Goal: Task Accomplishment & Management: Use online tool/utility

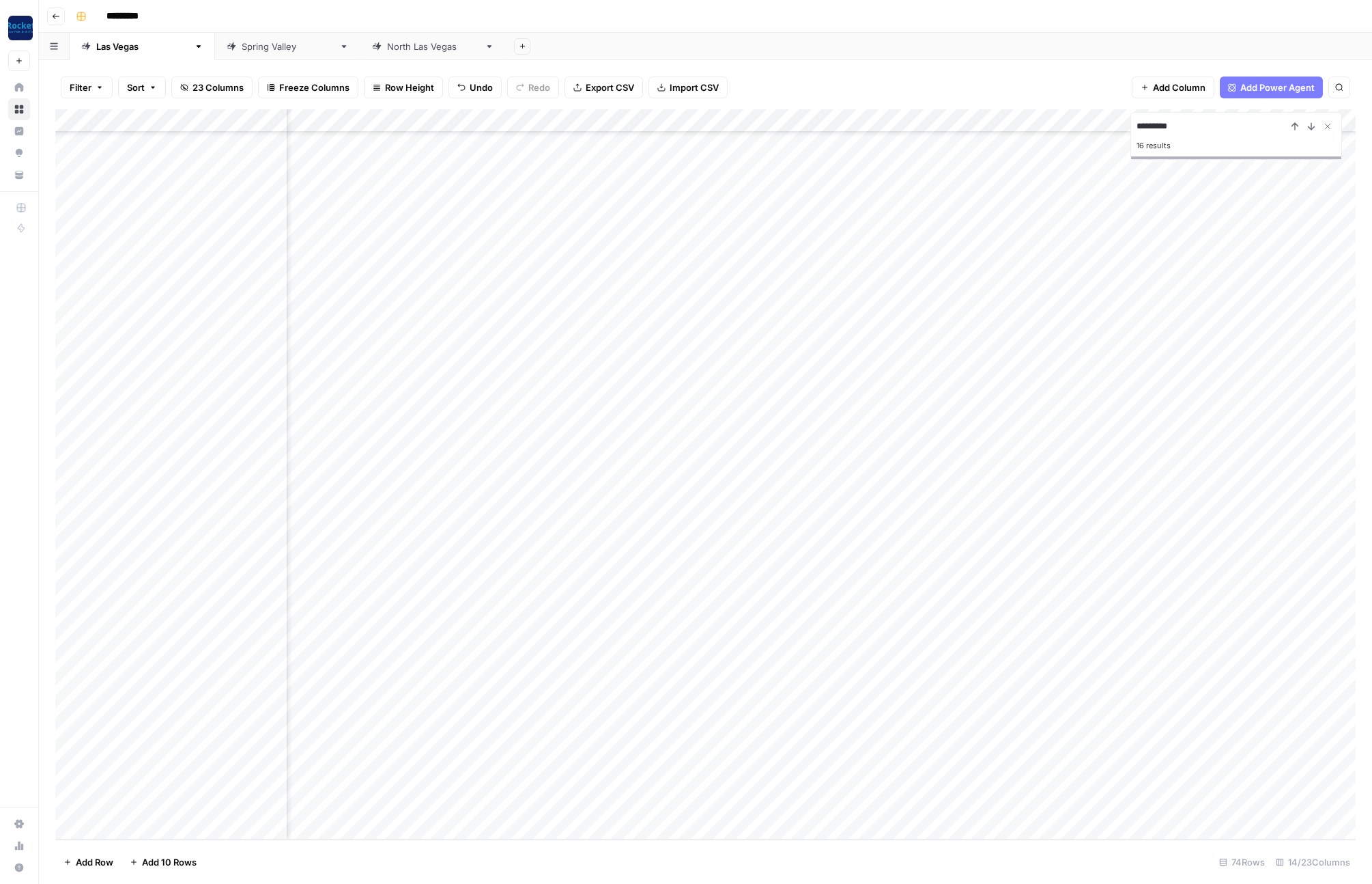
scroll to position [1033, 0]
click at [839, 732] on div "Add Column" at bounding box center [705, 474] width 1300 height 730
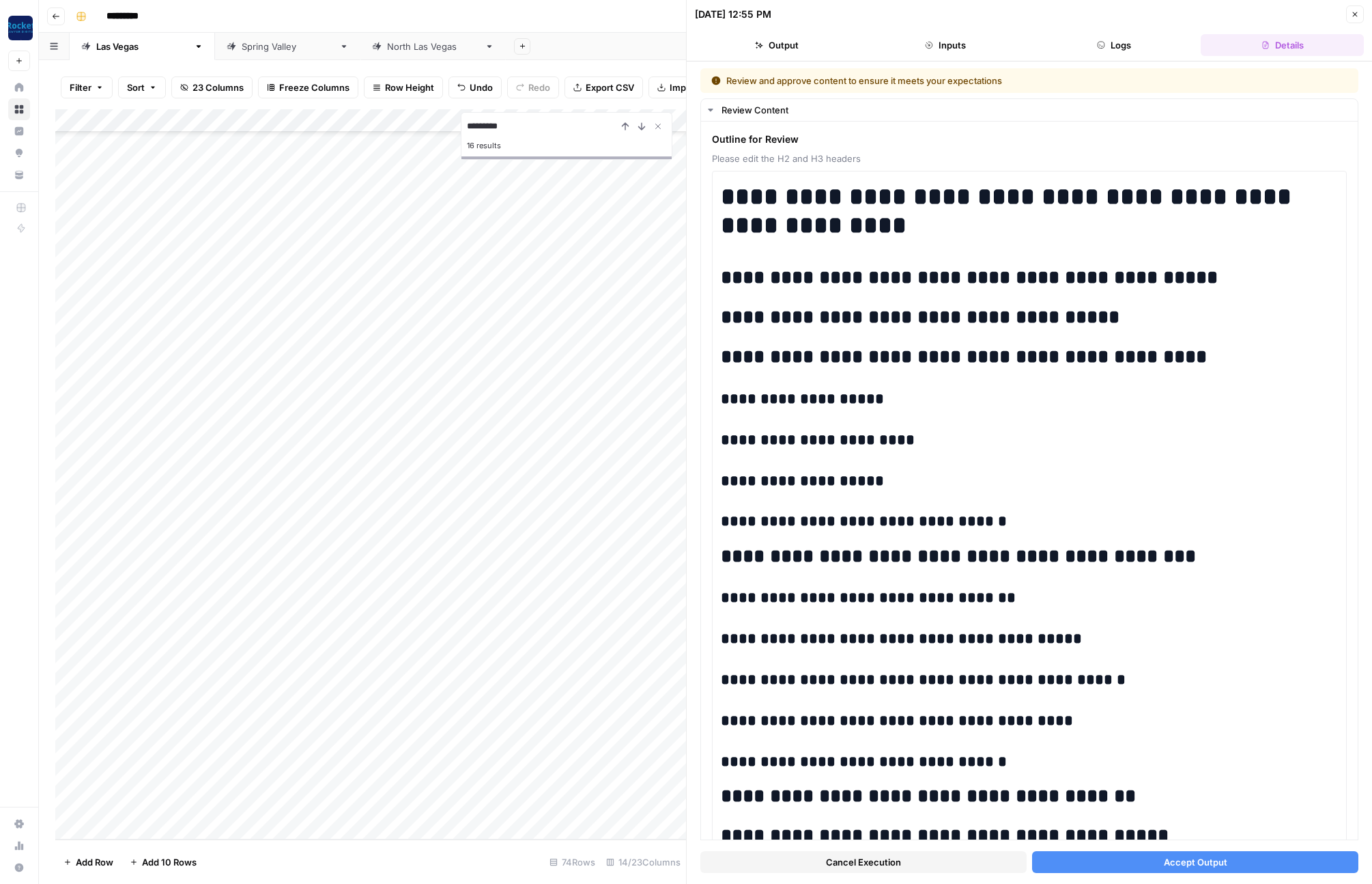
click at [1210, 865] on span "Accept Output" at bounding box center [1195, 861] width 63 height 13
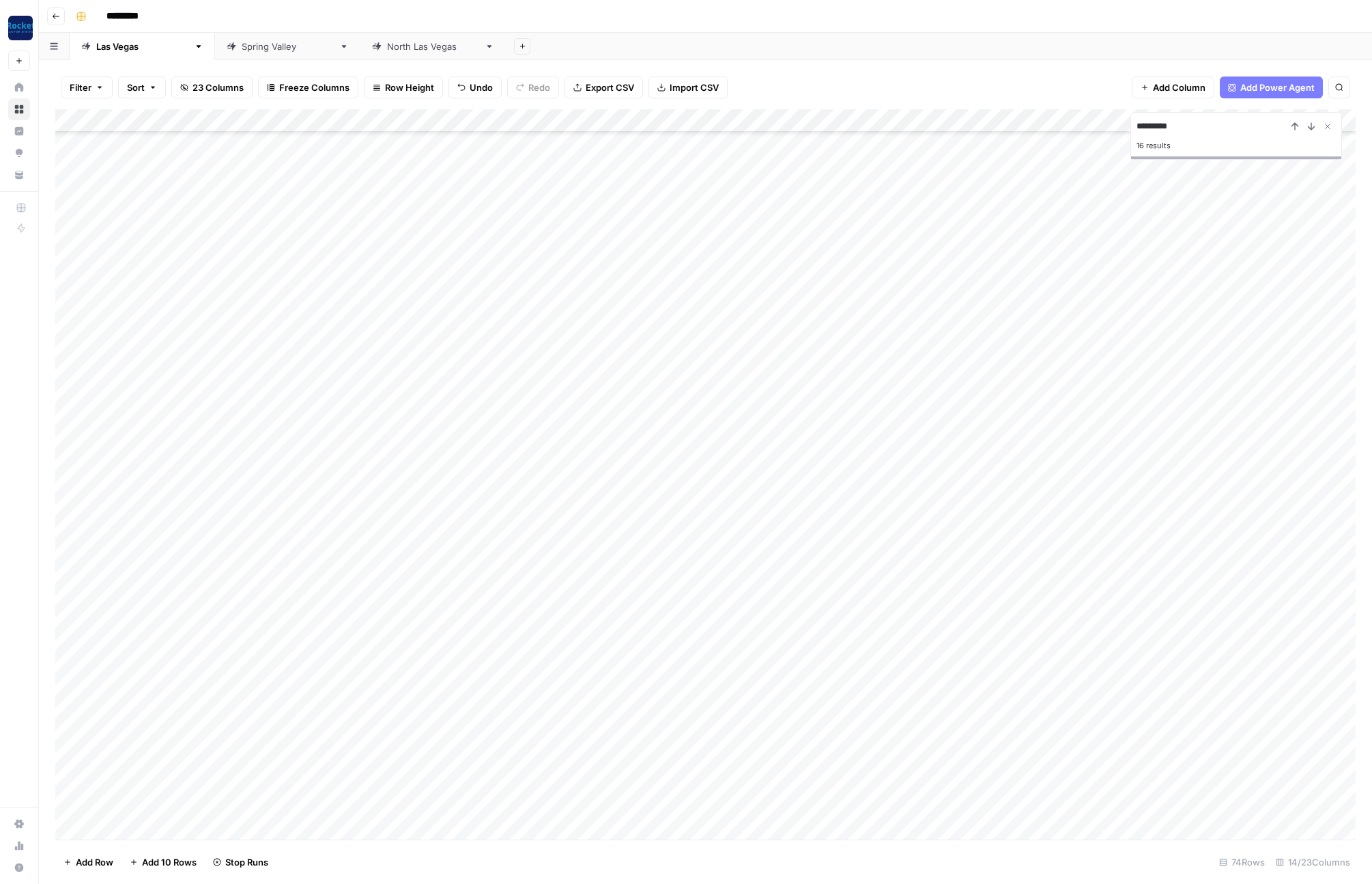
scroll to position [1031, 0]
click at [837, 783] on div "Add Column" at bounding box center [705, 474] width 1300 height 730
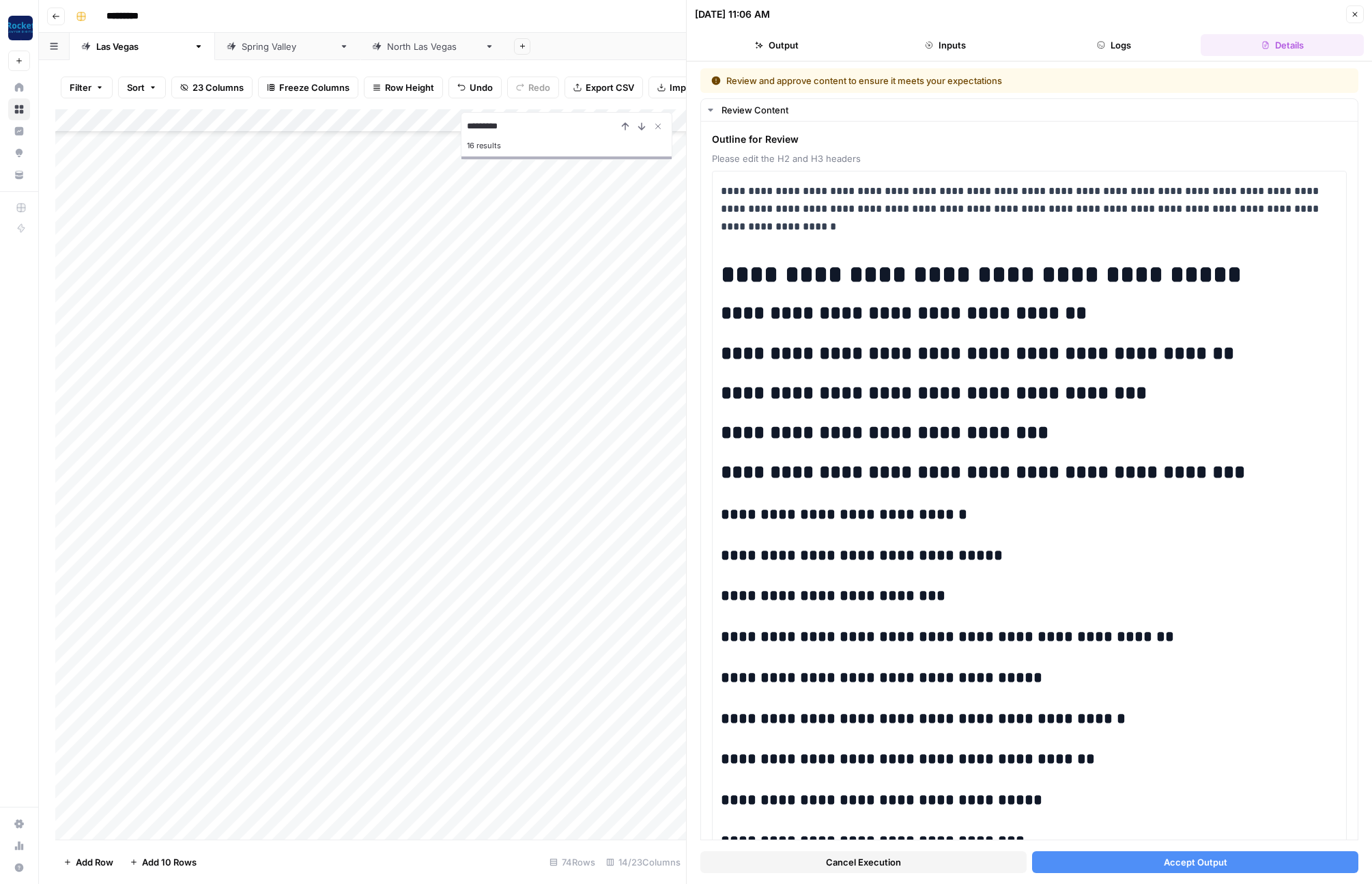
click at [1130, 861] on button "Accept Output" at bounding box center [1195, 862] width 326 height 22
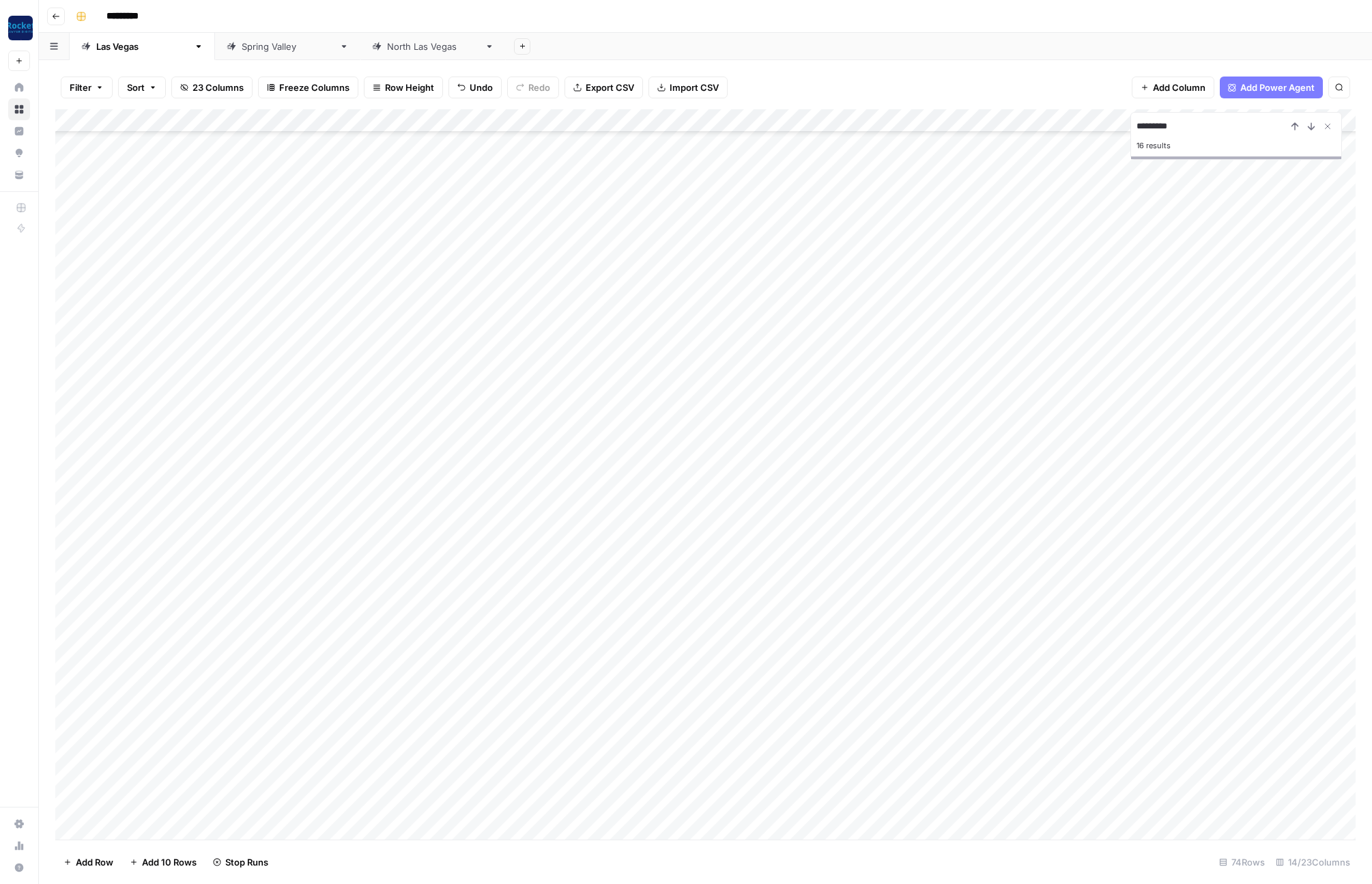
scroll to position [1033, 0]
click at [839, 805] on div "Add Column" at bounding box center [705, 474] width 1300 height 730
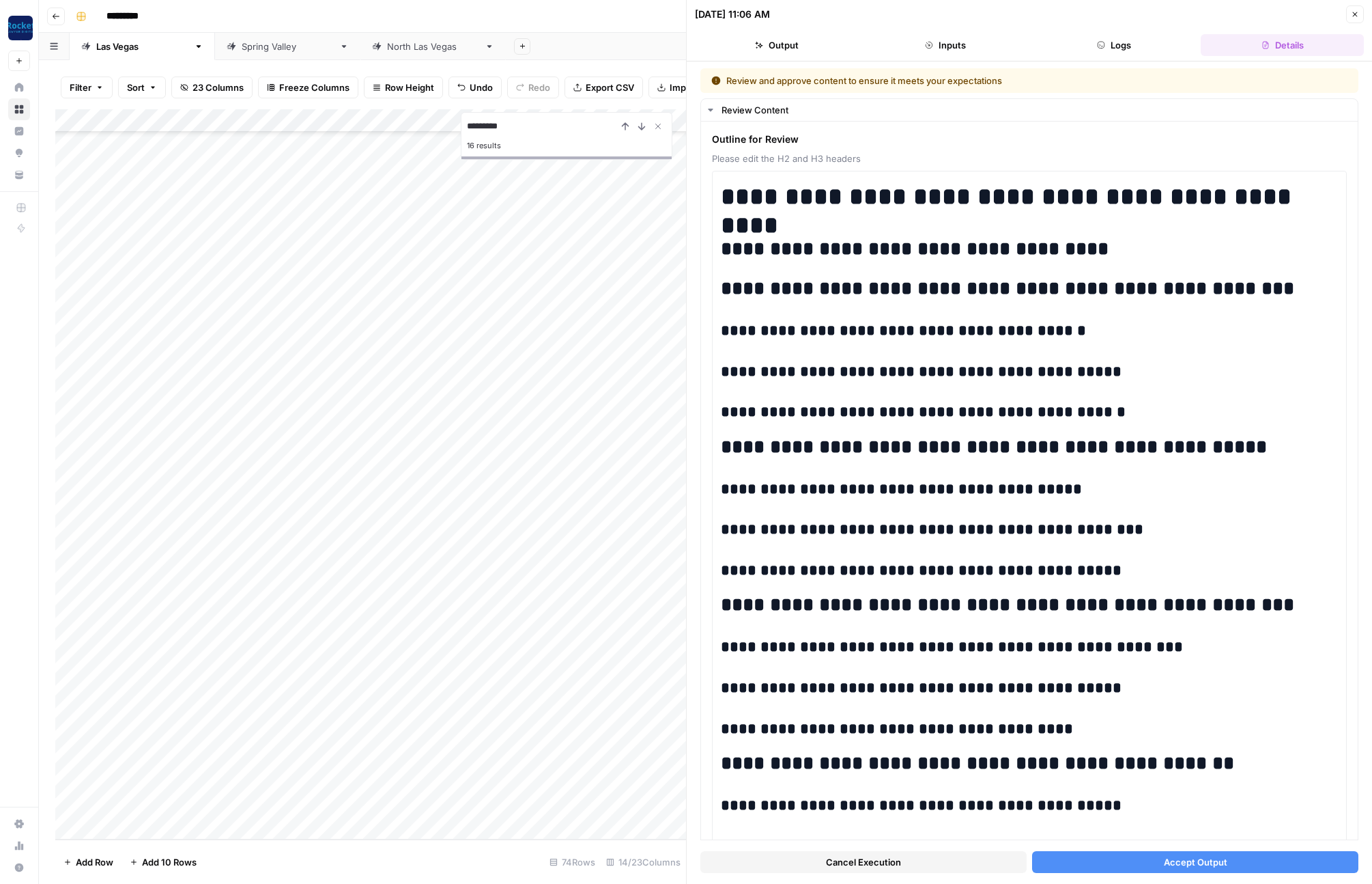
click at [1181, 859] on span "Accept Output" at bounding box center [1195, 861] width 63 height 13
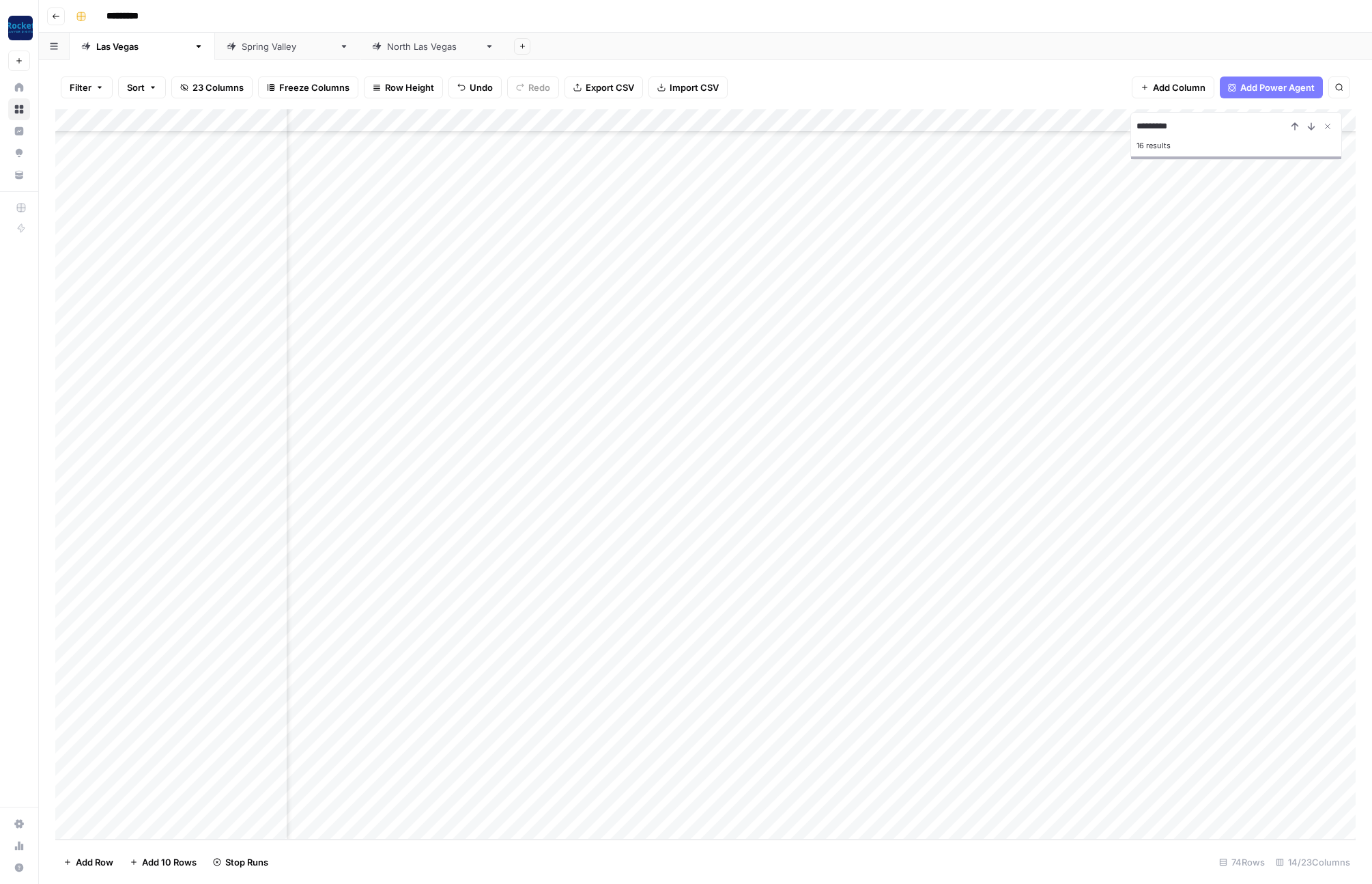
scroll to position [1033, 69]
click at [1090, 757] on div "Add Column" at bounding box center [705, 474] width 1300 height 730
click at [1158, 710] on div "Add Column" at bounding box center [705, 474] width 1300 height 730
click at [181, 718] on div "Add Column" at bounding box center [705, 474] width 1300 height 730
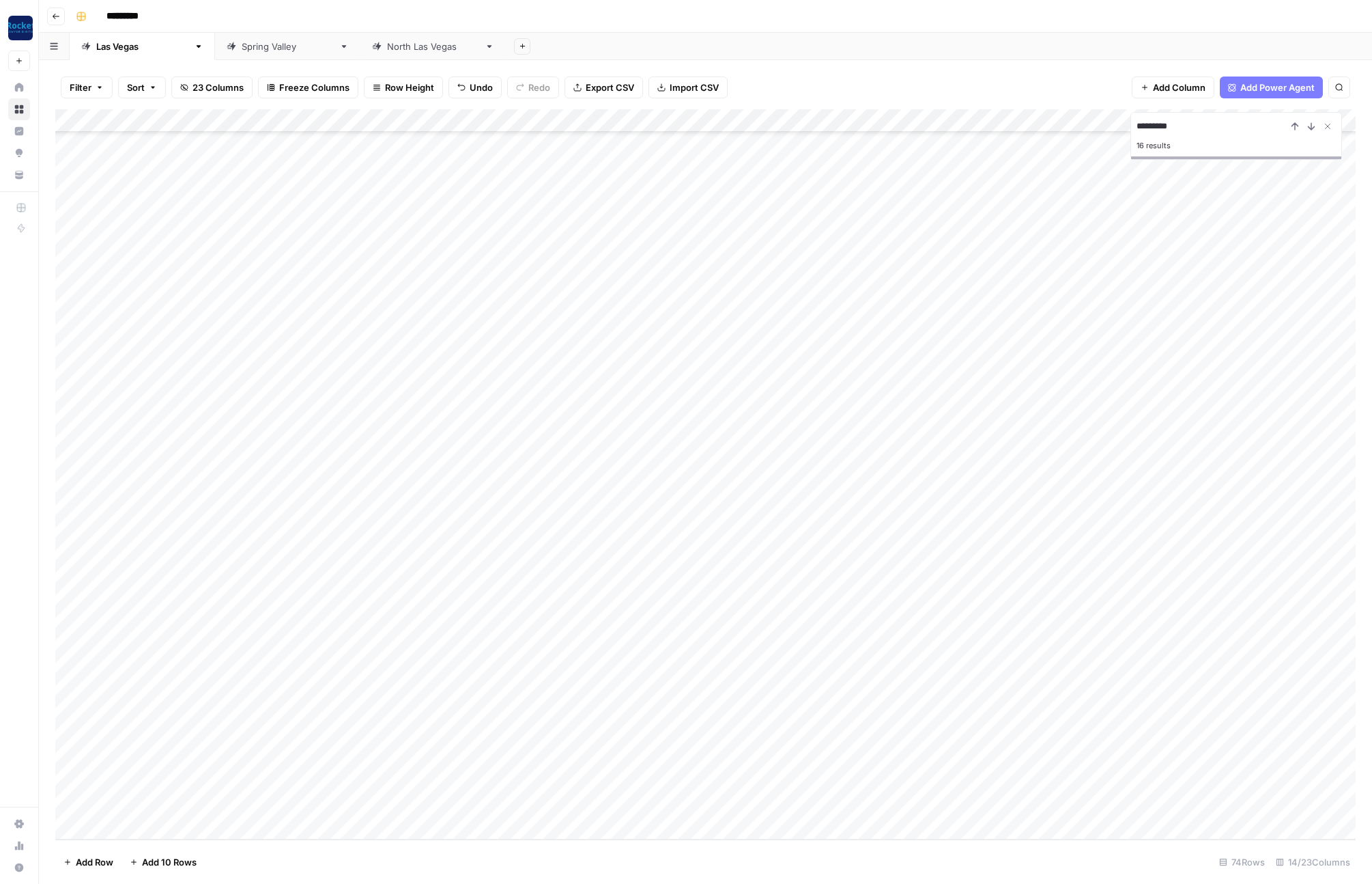
click at [203, 715] on div "Add Column" at bounding box center [705, 474] width 1300 height 730
click at [203, 715] on textarea "**********" at bounding box center [211, 713] width 219 height 19
click at [198, 737] on div "Add Column" at bounding box center [705, 474] width 1300 height 730
click at [207, 736] on div "Add Column" at bounding box center [705, 474] width 1300 height 730
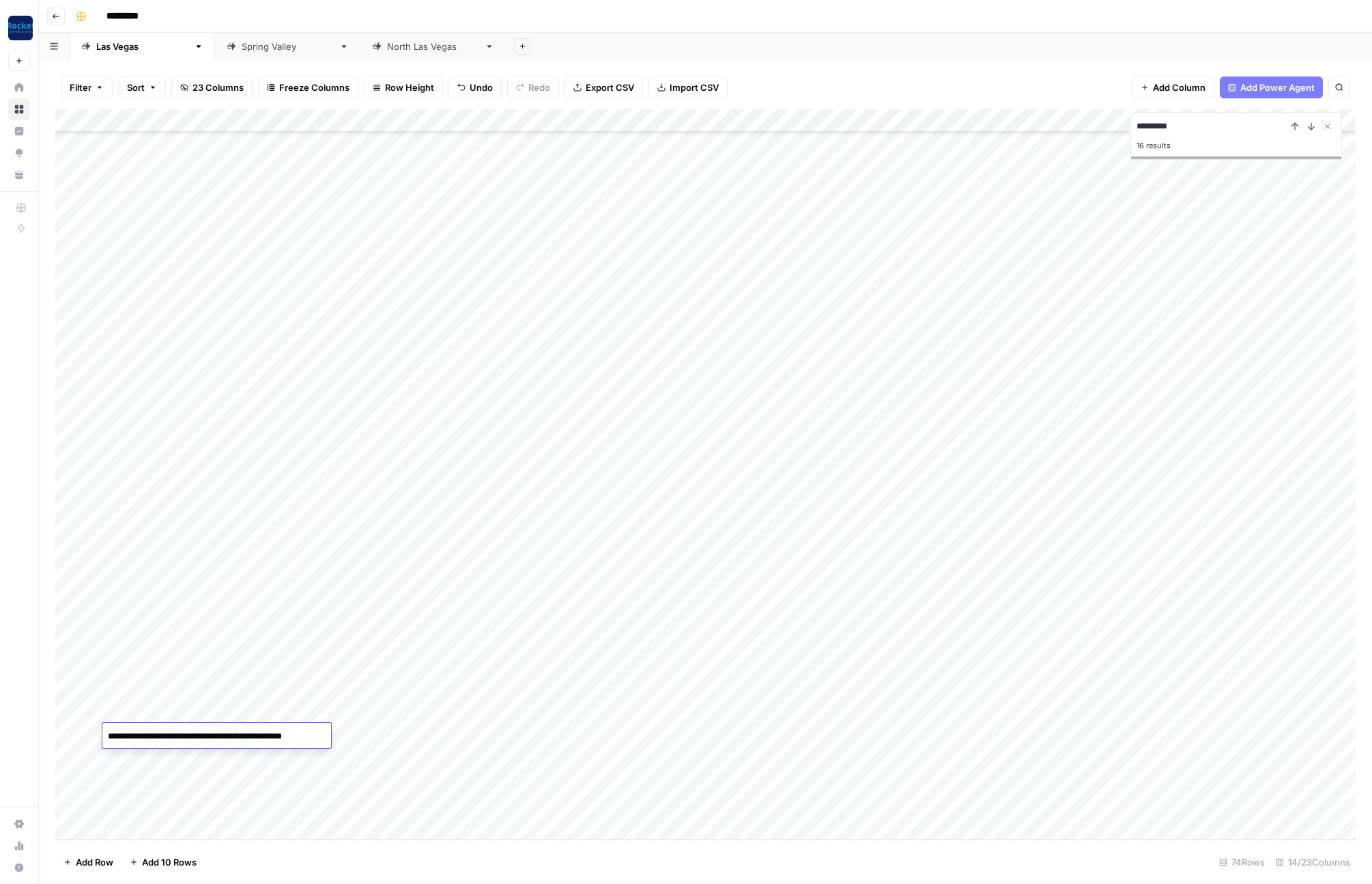
click at [207, 736] on textarea "**********" at bounding box center [215, 736] width 225 height 19
